Goal: Information Seeking & Learning: Learn about a topic

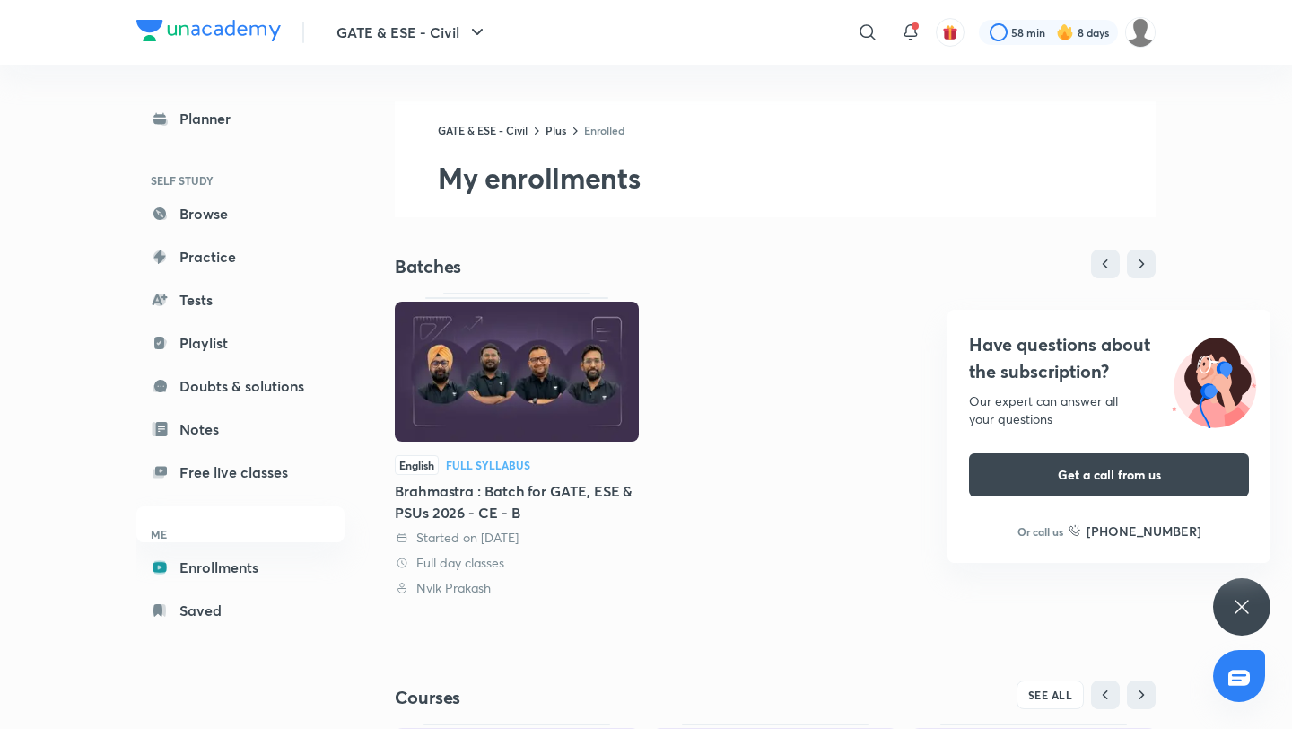
click at [1250, 590] on div "Have questions about the subscription? Our expert can answer all your questions…" at bounding box center [1241, 606] width 57 height 57
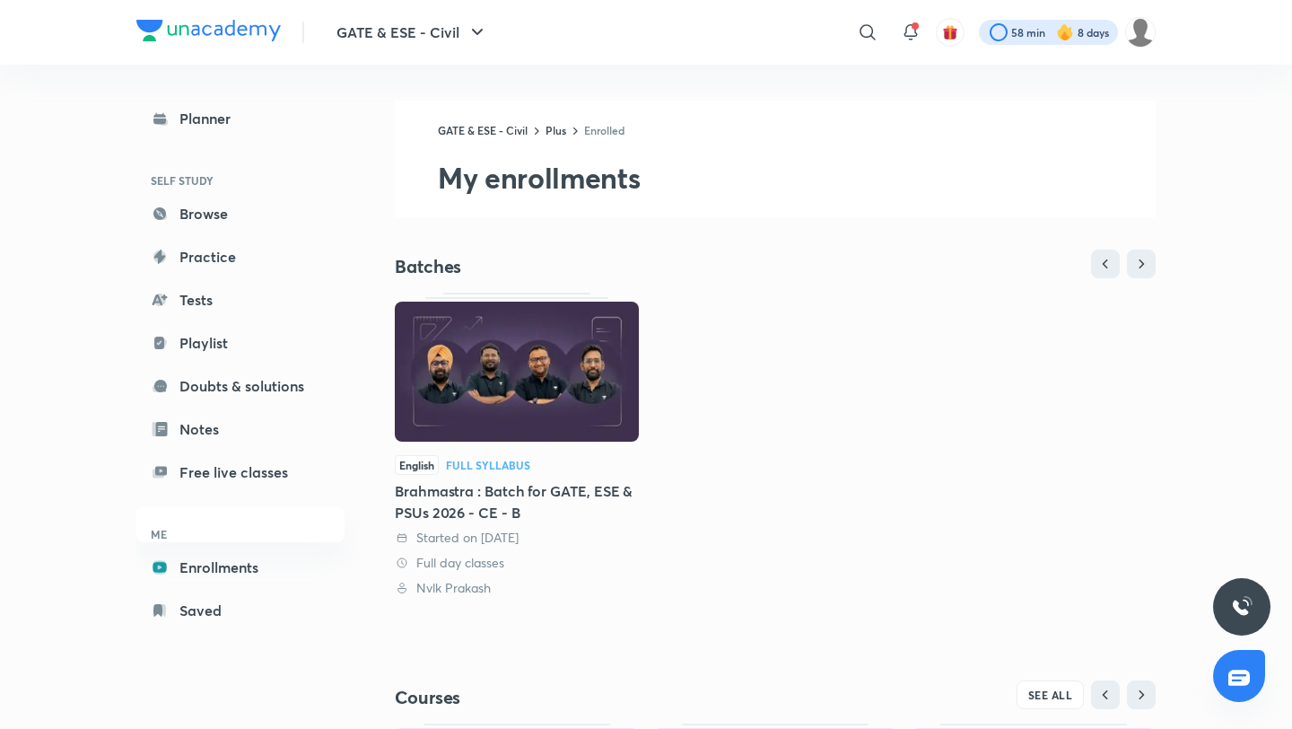
click at [1010, 23] on div at bounding box center [1048, 32] width 139 height 25
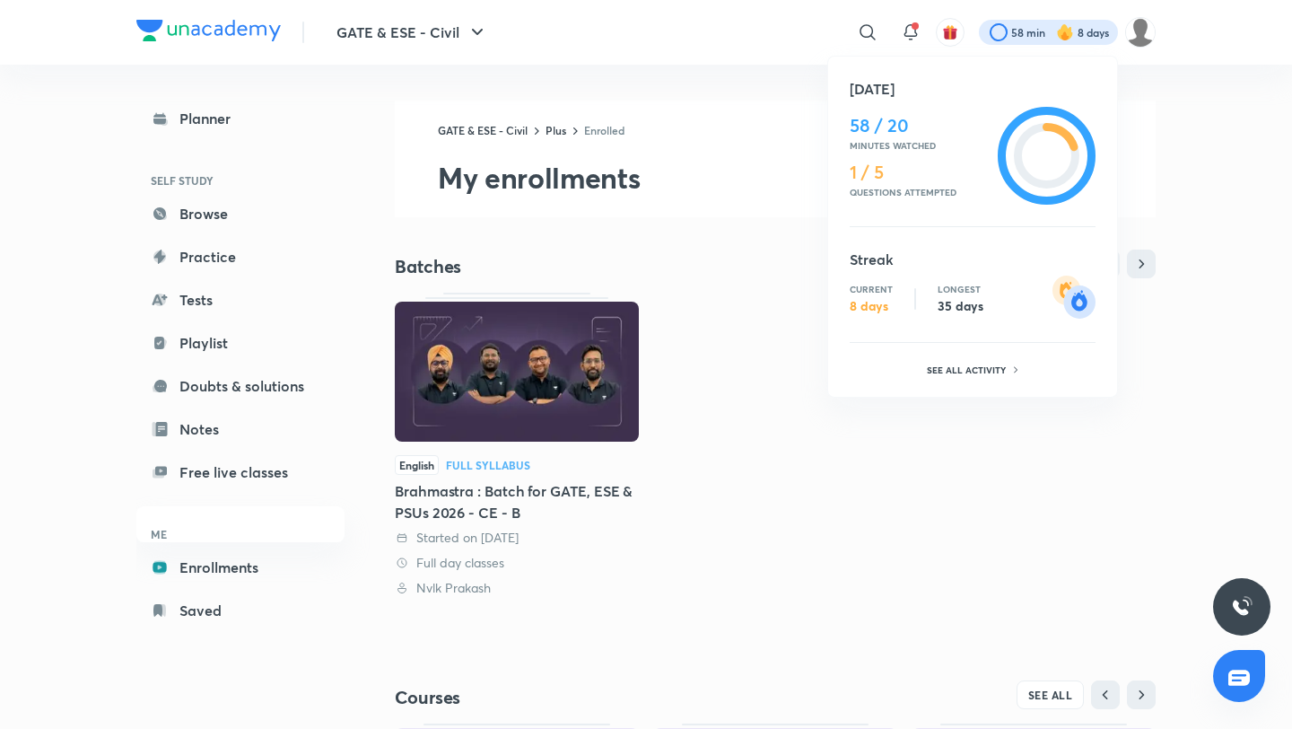
click at [909, 30] on div at bounding box center [646, 364] width 1292 height 729
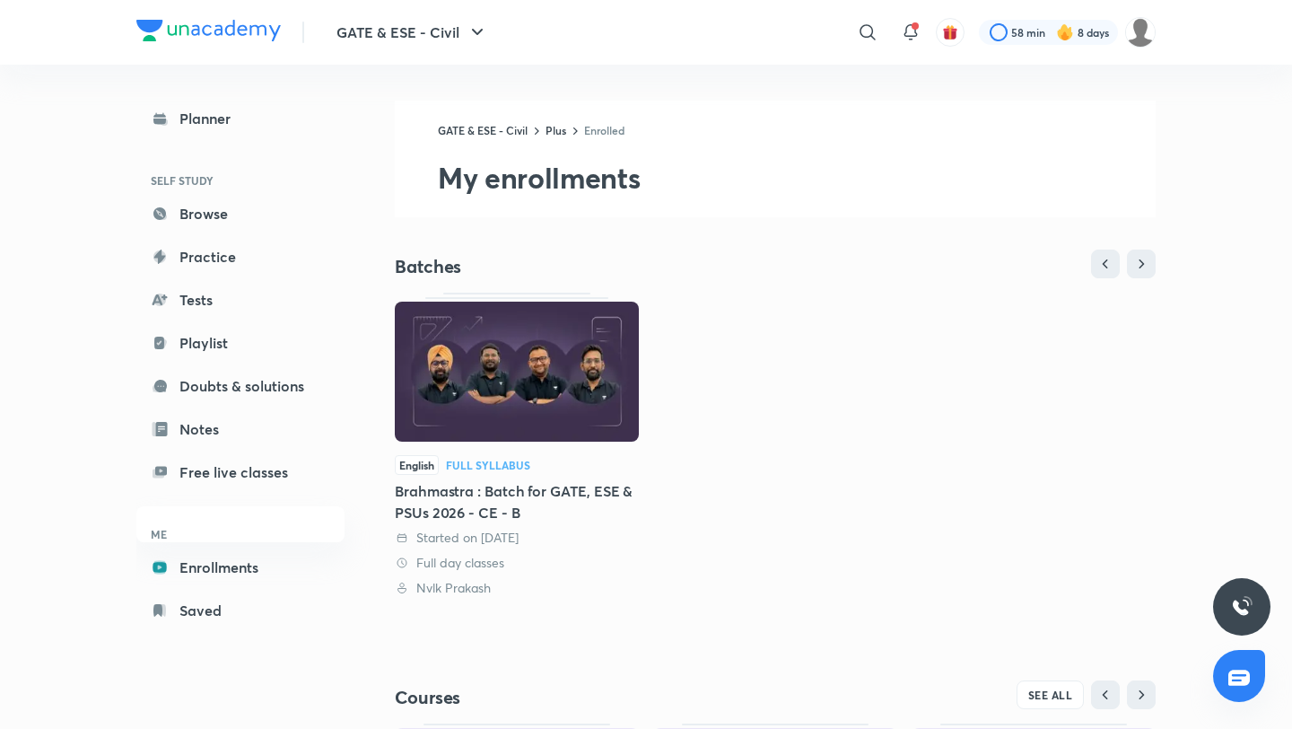
click at [909, 30] on icon at bounding box center [911, 33] width 22 height 22
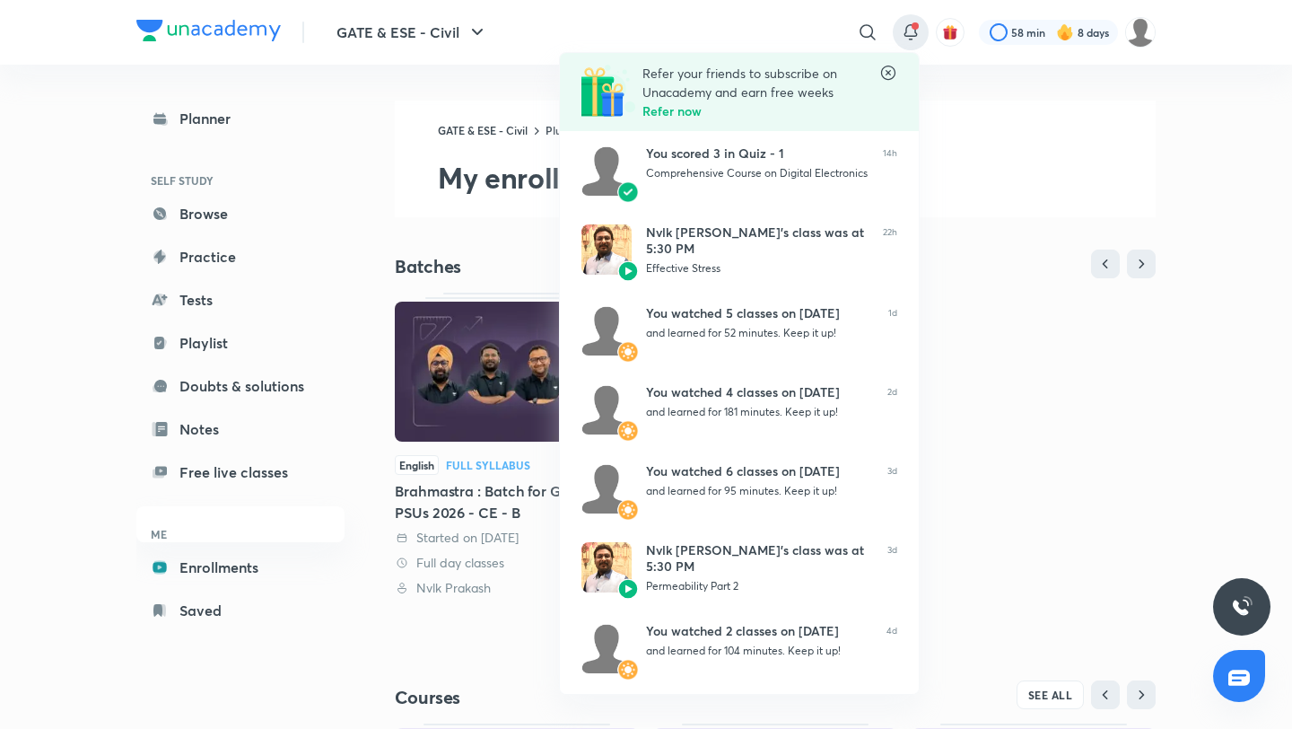
click at [887, 76] on icon at bounding box center [888, 73] width 18 height 18
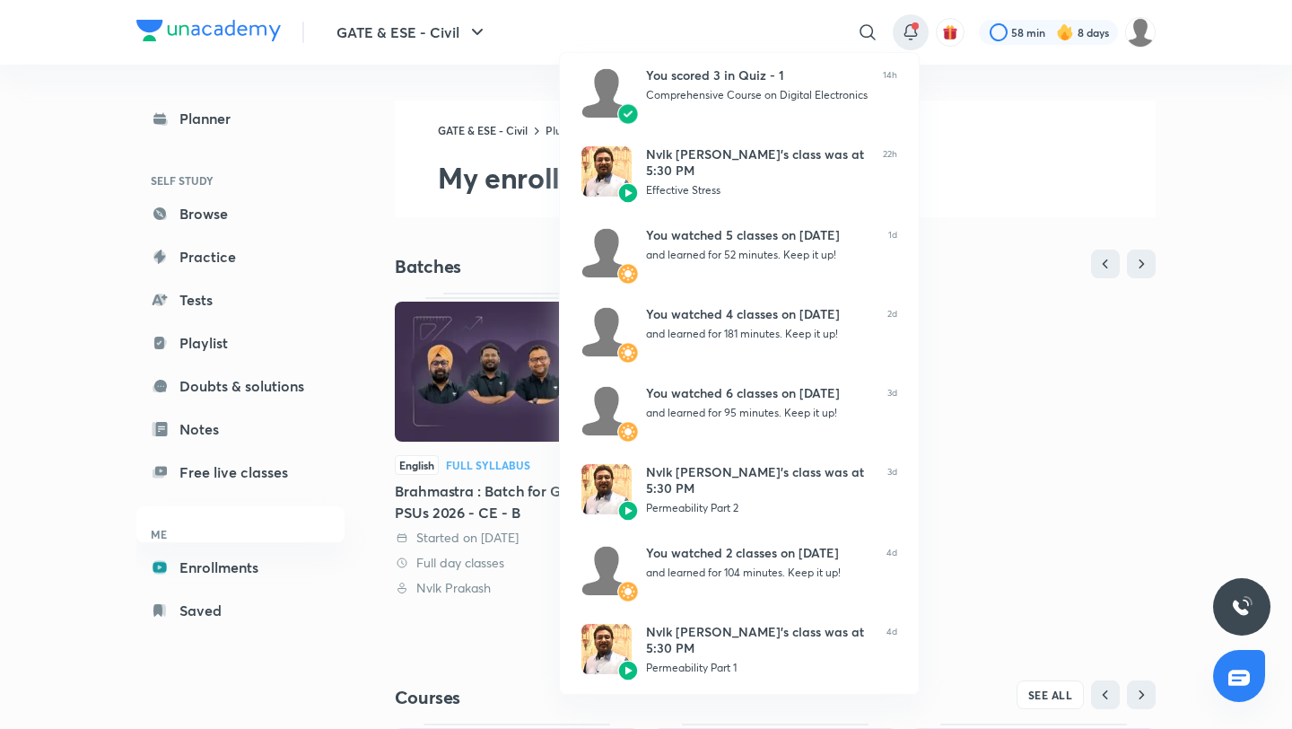
click at [799, 9] on div at bounding box center [646, 364] width 1292 height 729
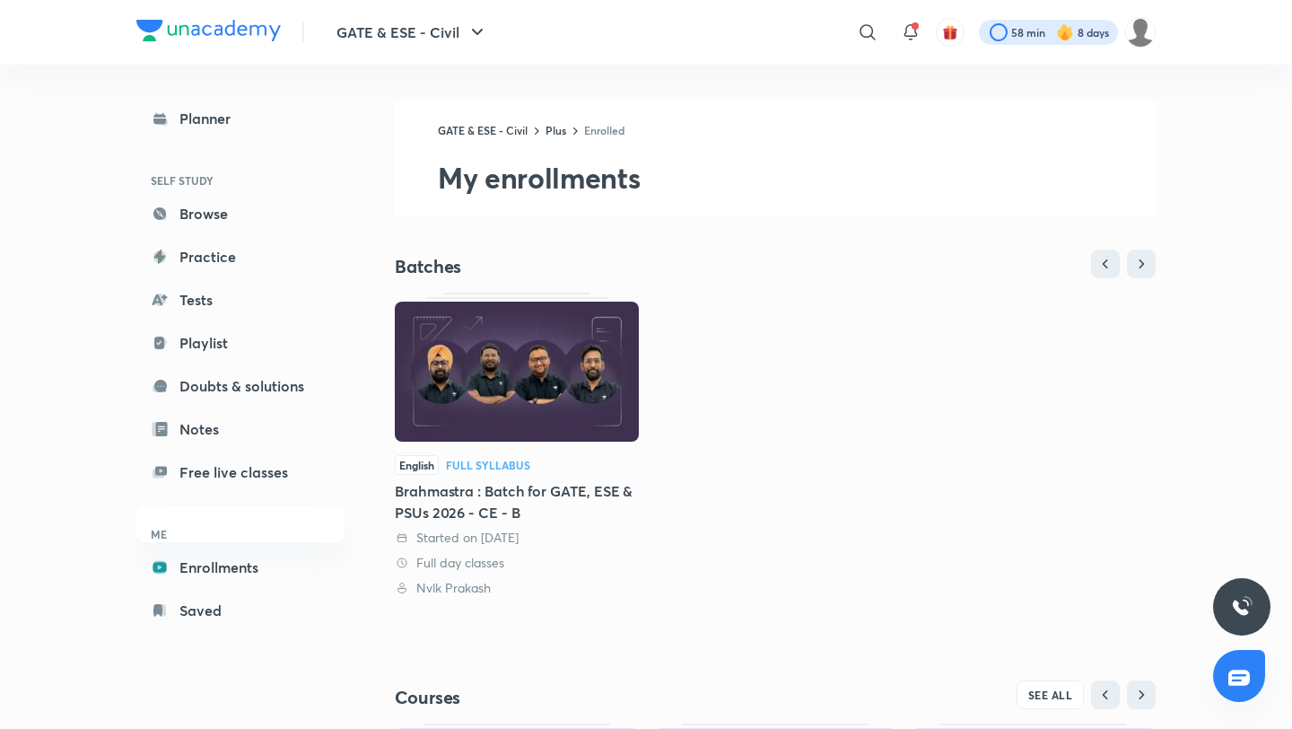
click at [1093, 34] on div at bounding box center [1048, 32] width 139 height 25
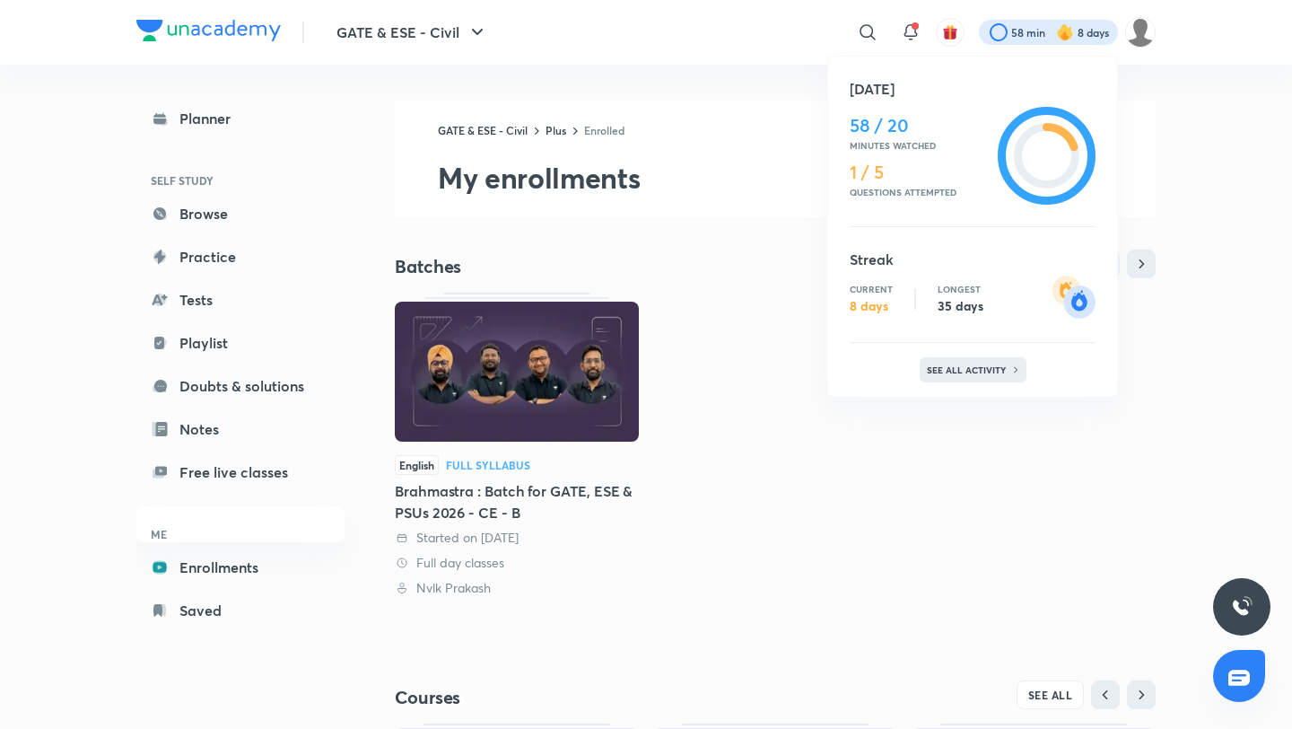
click at [988, 375] on div "See all activity" at bounding box center [973, 369] width 107 height 25
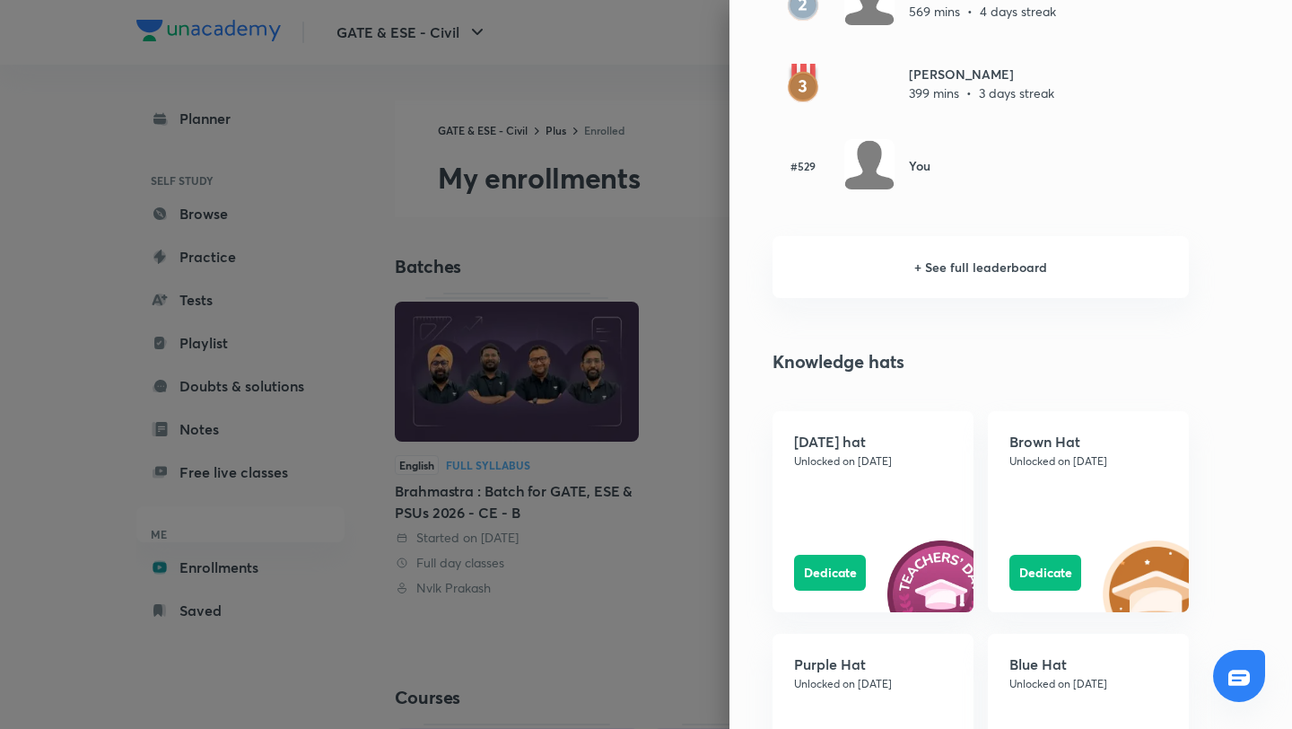
scroll to position [1300, 0]
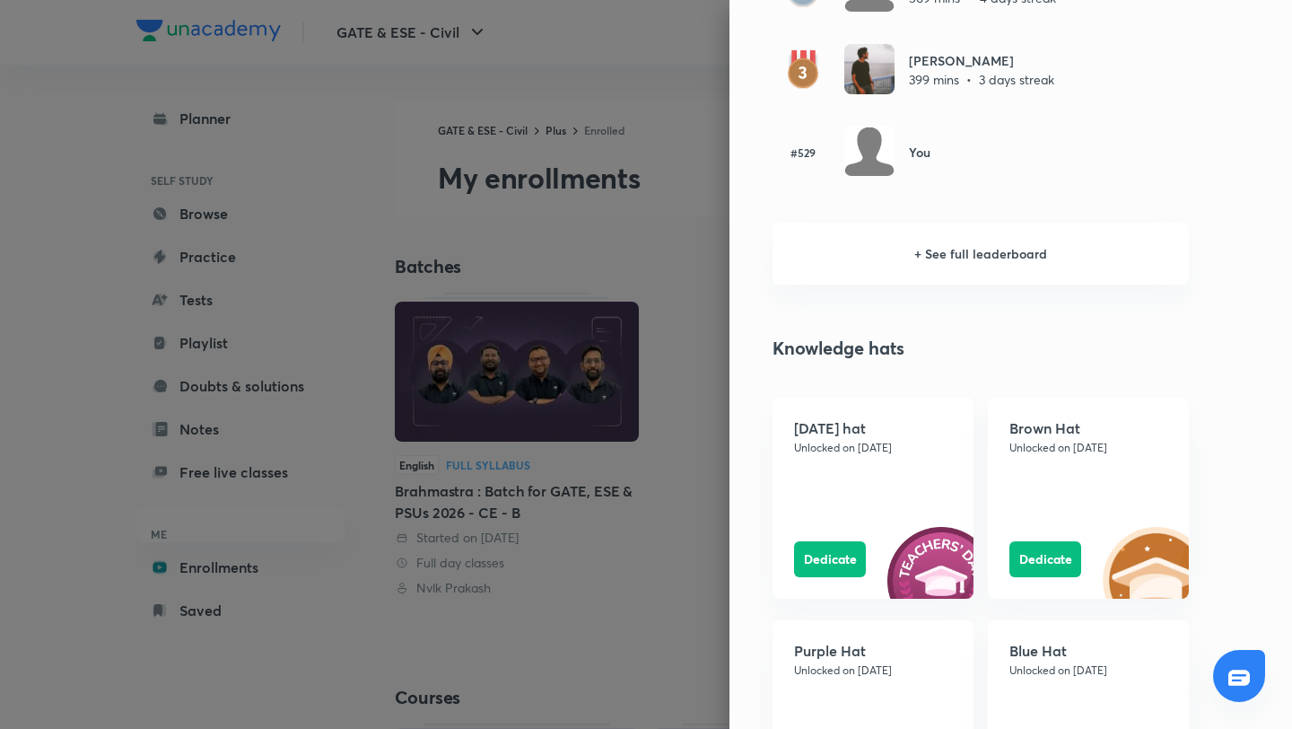
click at [694, 182] on div at bounding box center [646, 364] width 1292 height 729
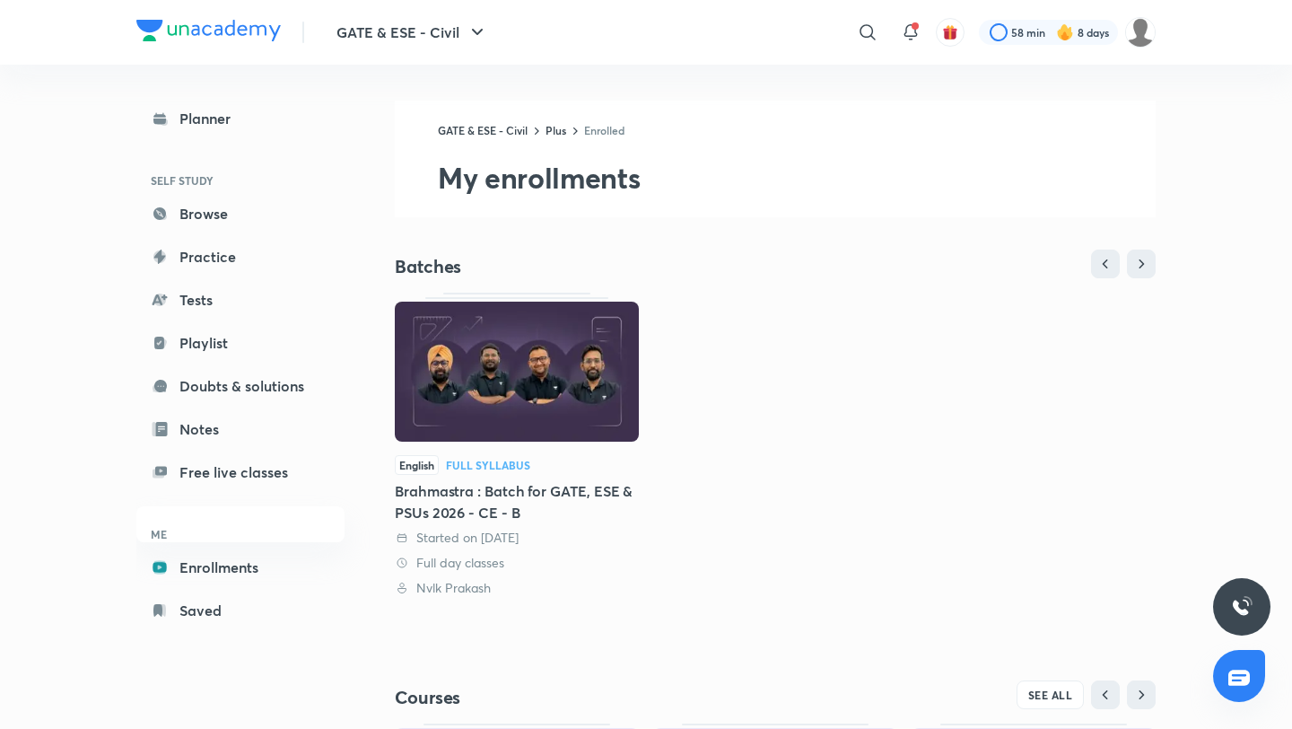
scroll to position [306, 0]
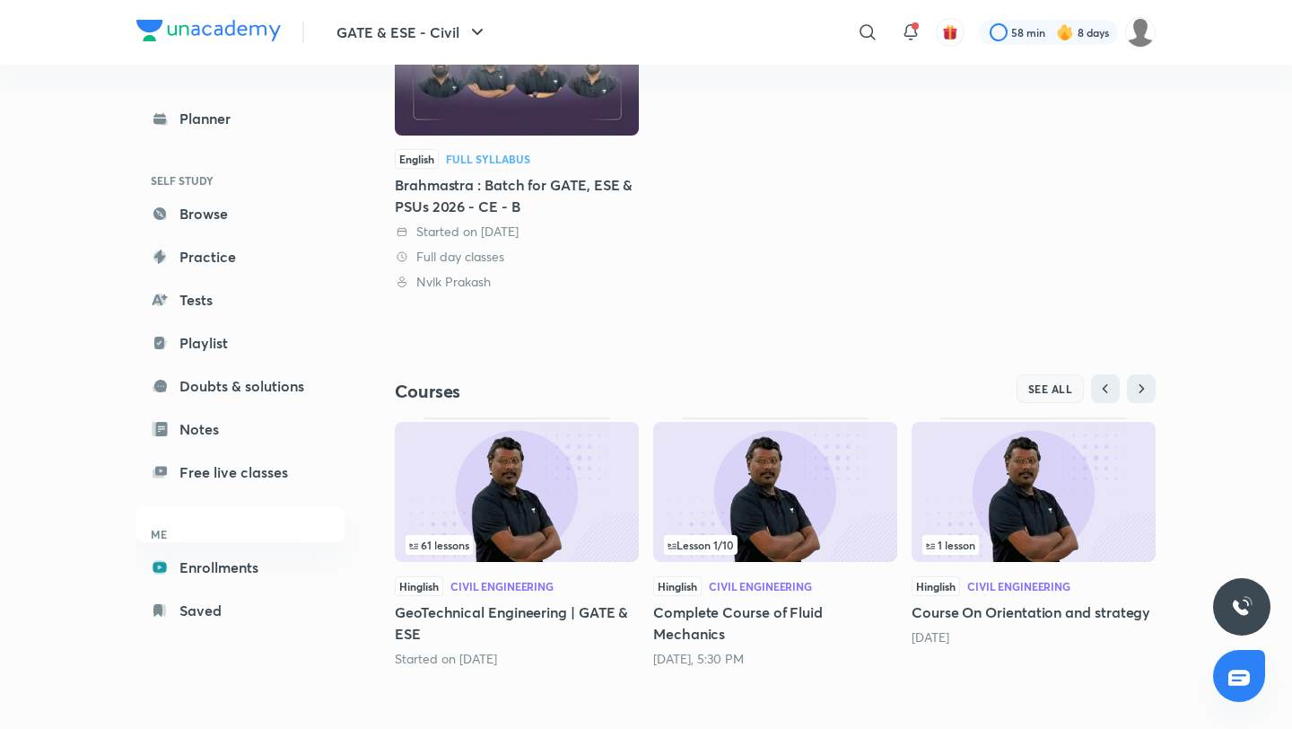
click at [1038, 390] on span "SEE ALL" at bounding box center [1050, 388] width 45 height 13
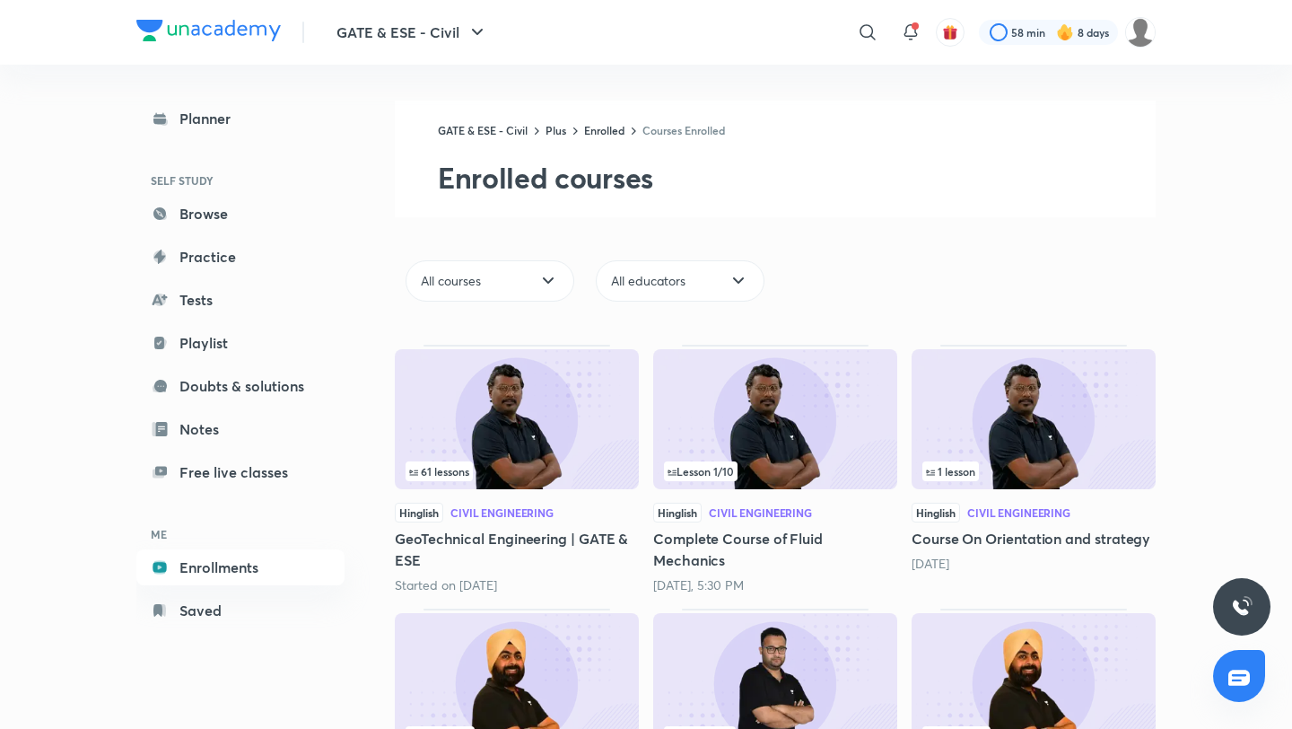
scroll to position [448, 0]
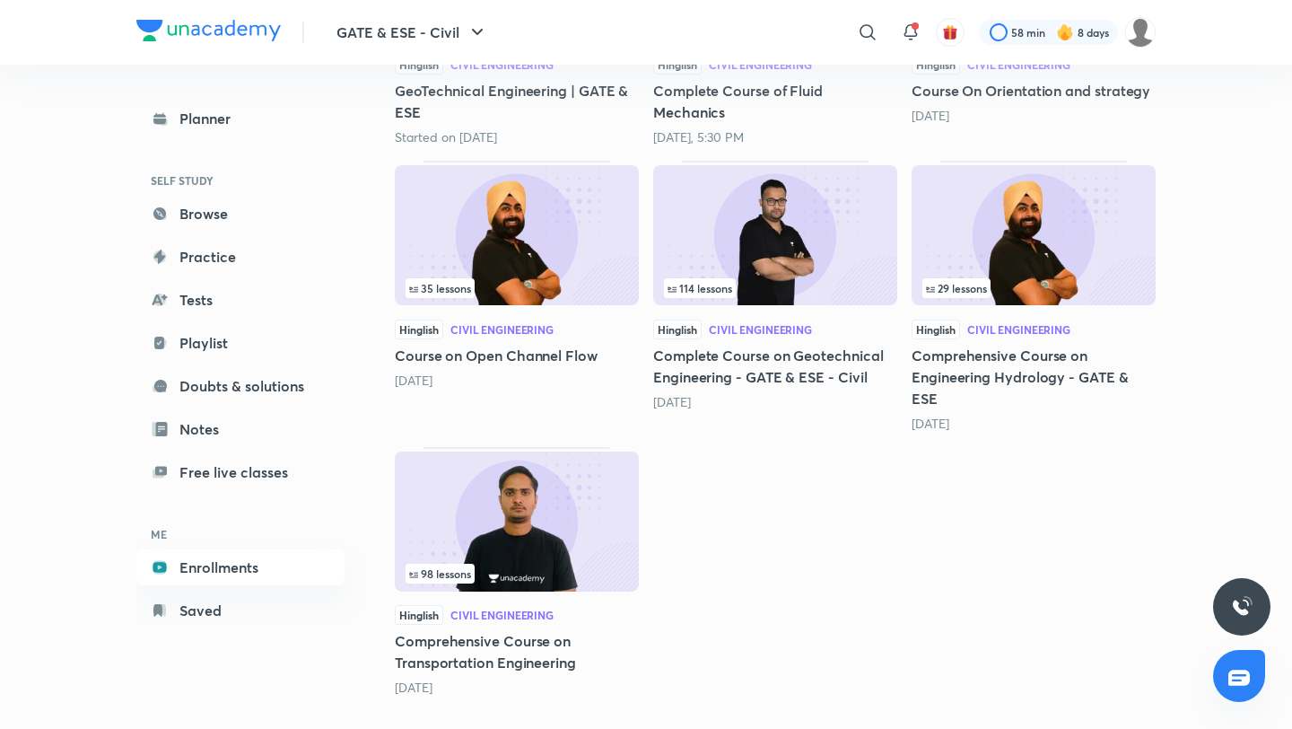
click at [771, 236] on img at bounding box center [775, 235] width 244 height 140
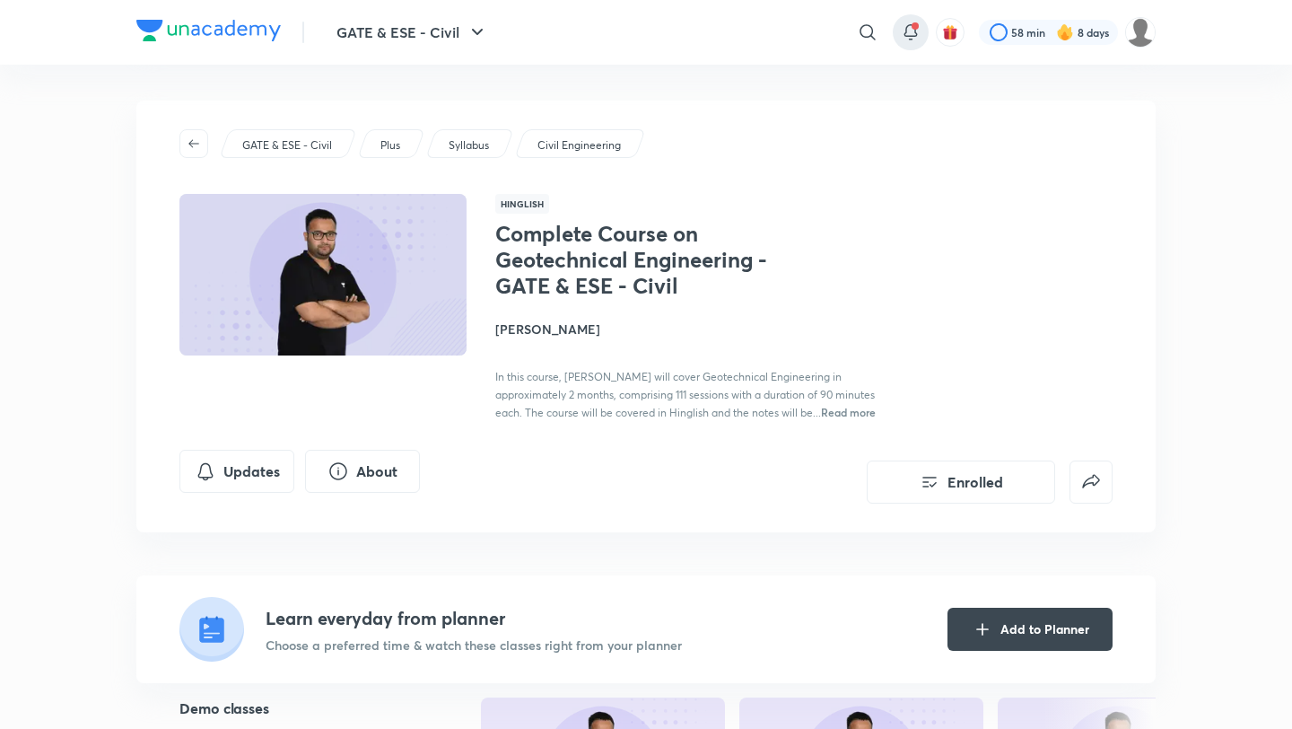
click at [910, 32] on icon at bounding box center [911, 33] width 22 height 22
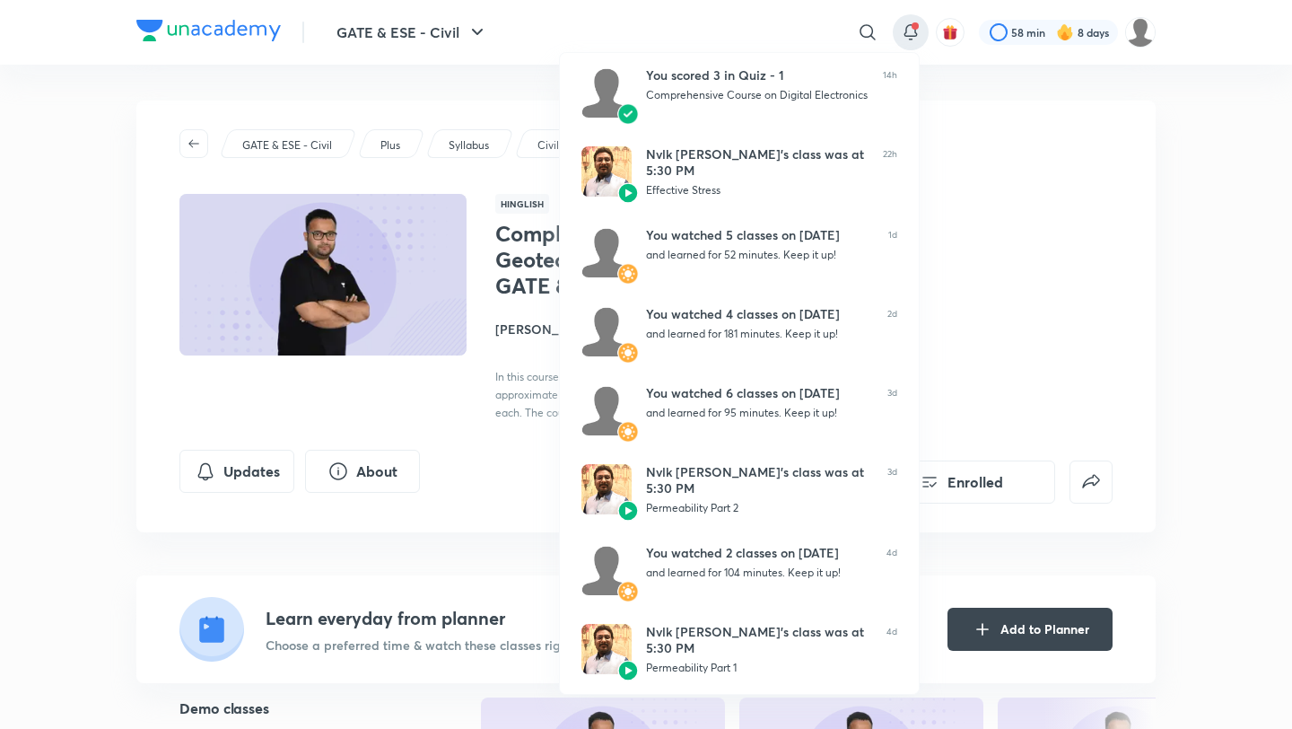
click at [781, 20] on div at bounding box center [646, 364] width 1292 height 729
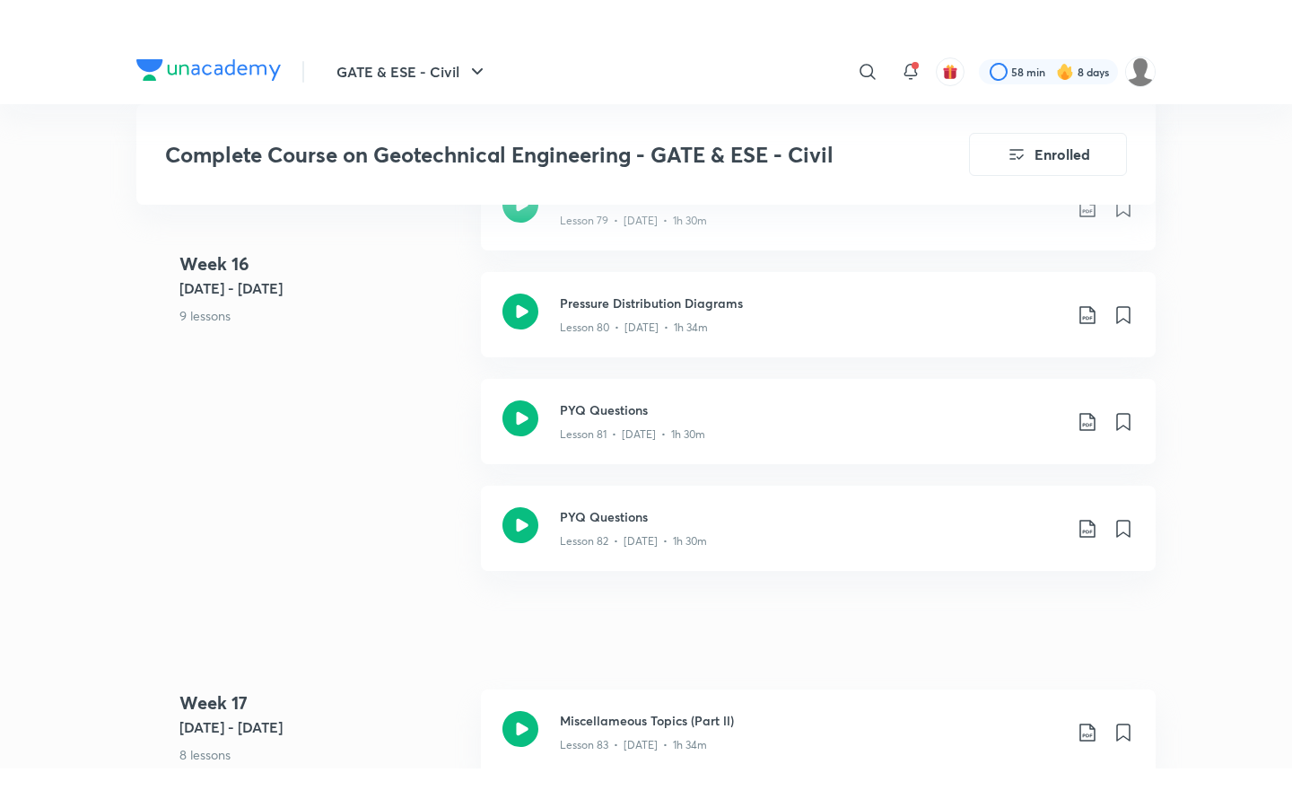
scroll to position [10880, 0]
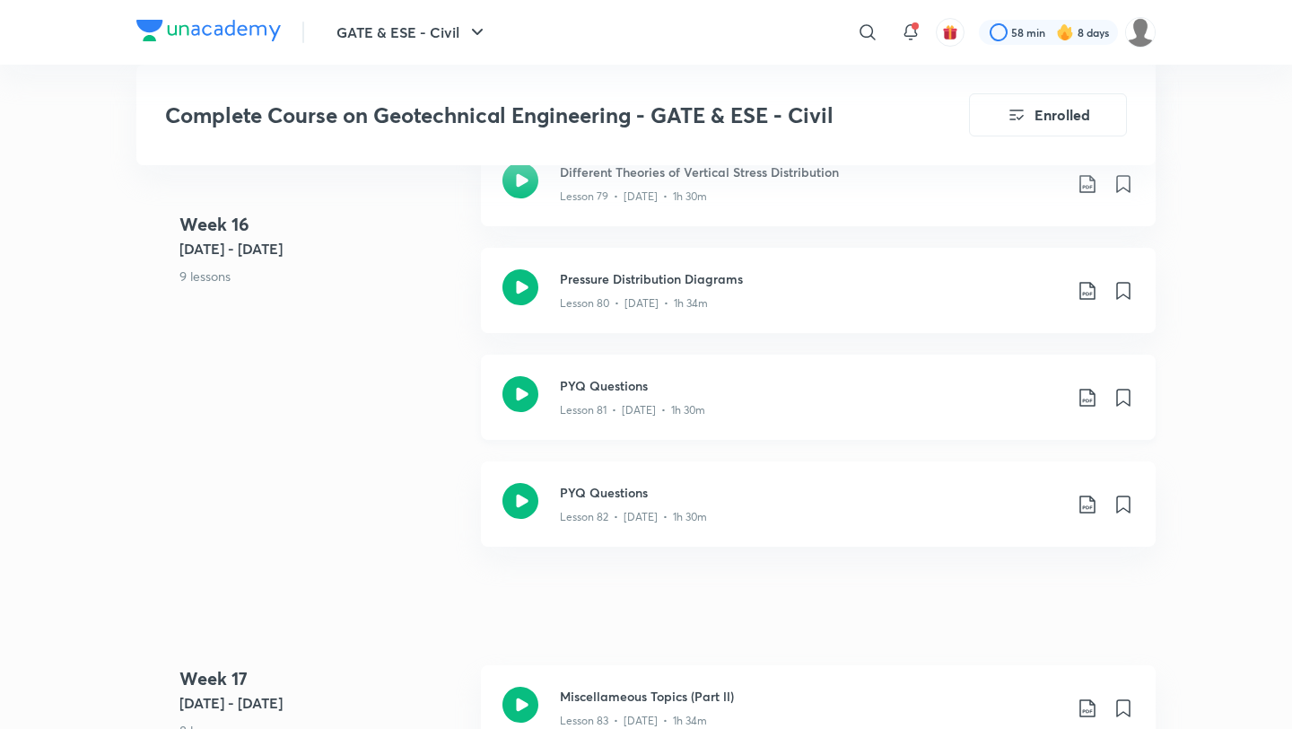
click at [736, 387] on h3 "PYQ Questions" at bounding box center [811, 385] width 502 height 19
